Goal: Book appointment/travel/reservation

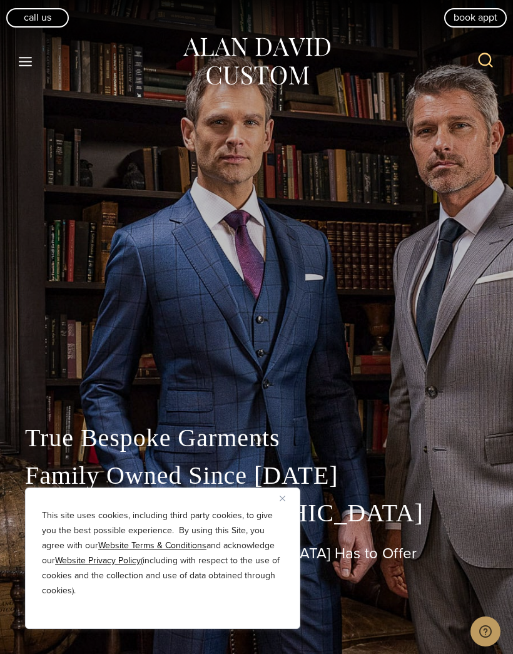
click at [30, 3] on div "Call Us book appt" at bounding box center [256, 14] width 513 height 28
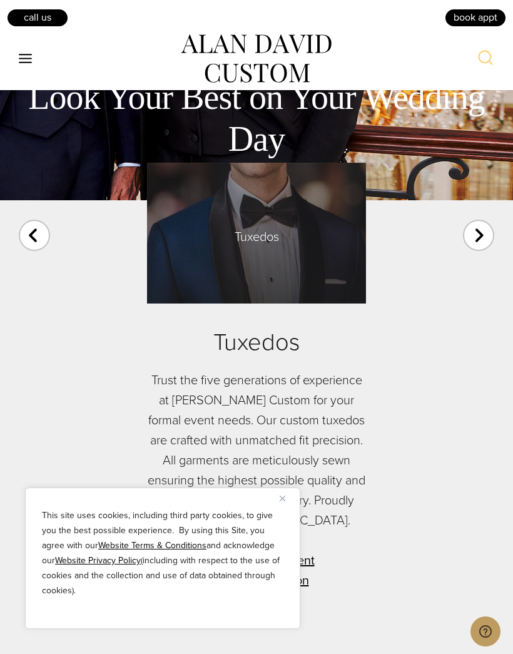
scroll to position [3801, 0]
